Goal: Navigation & Orientation: Find specific page/section

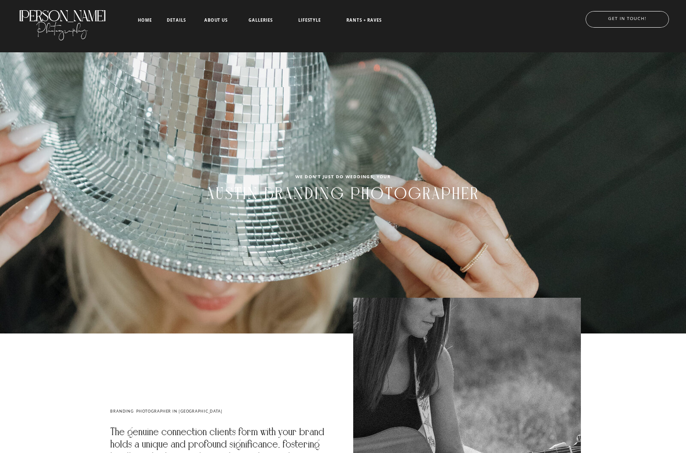
scroll to position [3486, 0]
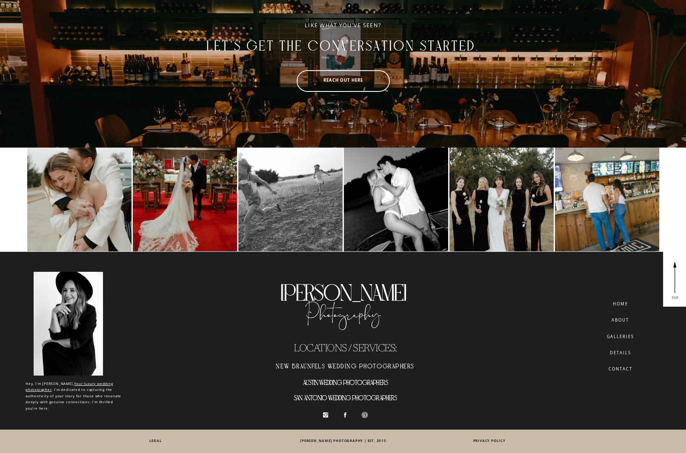
click at [626, 354] on nav "details" at bounding box center [621, 353] width 48 height 5
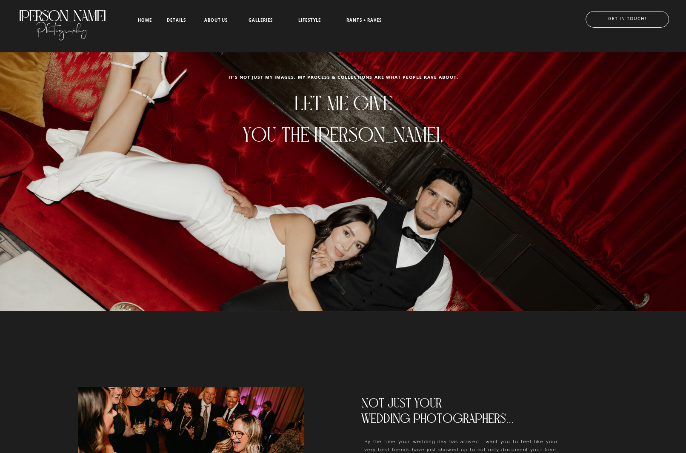
click at [318, 21] on nav "LIFESTYLE" at bounding box center [309, 21] width 43 height 6
click at [306, 68] on nav "BRANDING" at bounding box center [308, 70] width 43 height 6
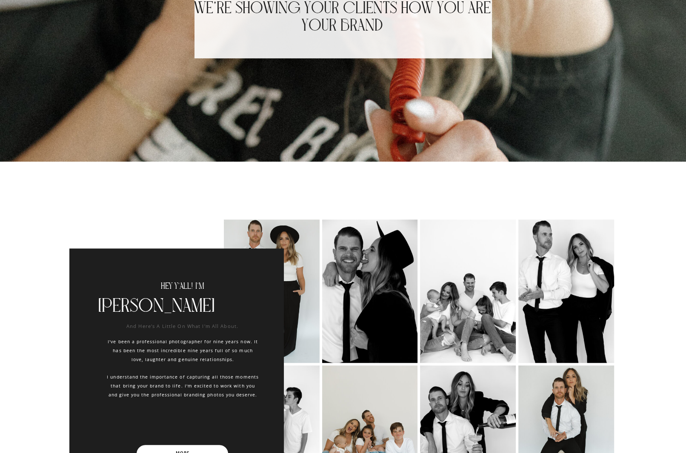
scroll to position [944, 0]
